Goal: Task Accomplishment & Management: Use online tool/utility

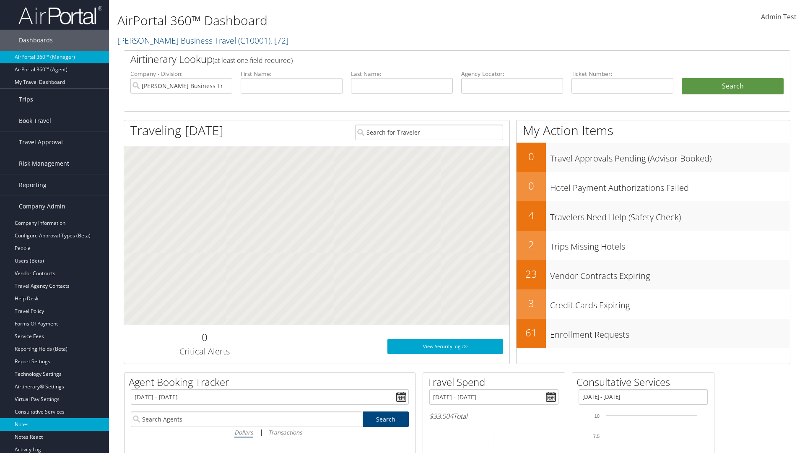
click at [54, 424] on link "Notes" at bounding box center [54, 424] width 109 height 13
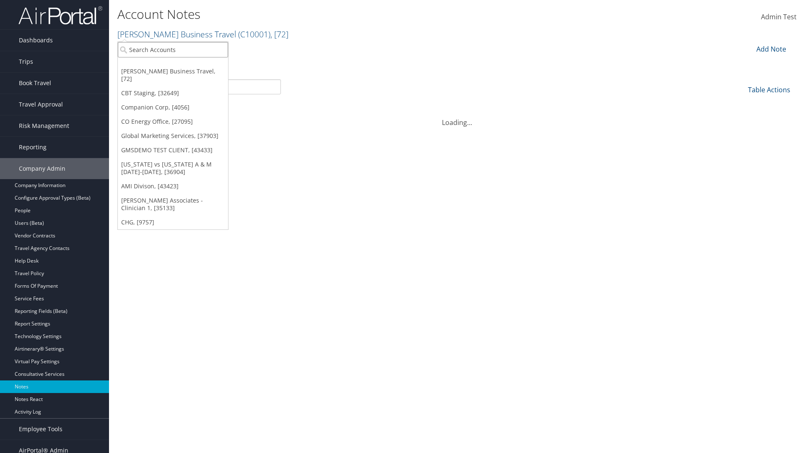
click at [173, 49] on input "search" at bounding box center [173, 50] width 110 height 16
type input "Global Marketing Services"
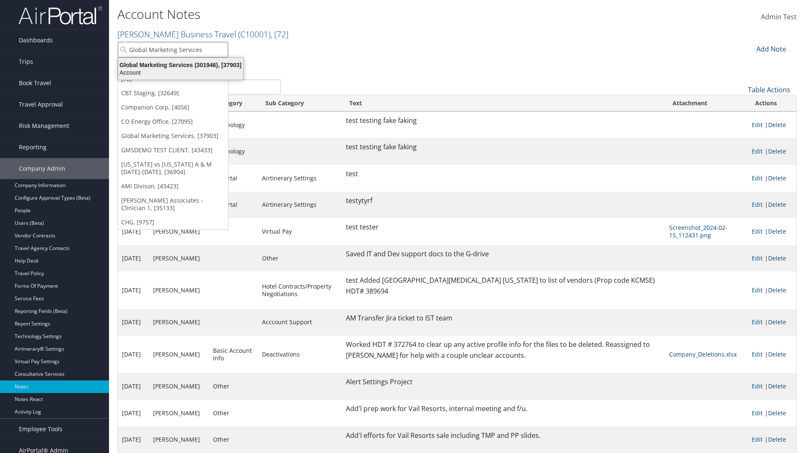
click at [181, 65] on div "Global Marketing Services (301946), [37903]" at bounding box center [180, 65] width 135 height 8
